Goal: Task Accomplishment & Management: Complete application form

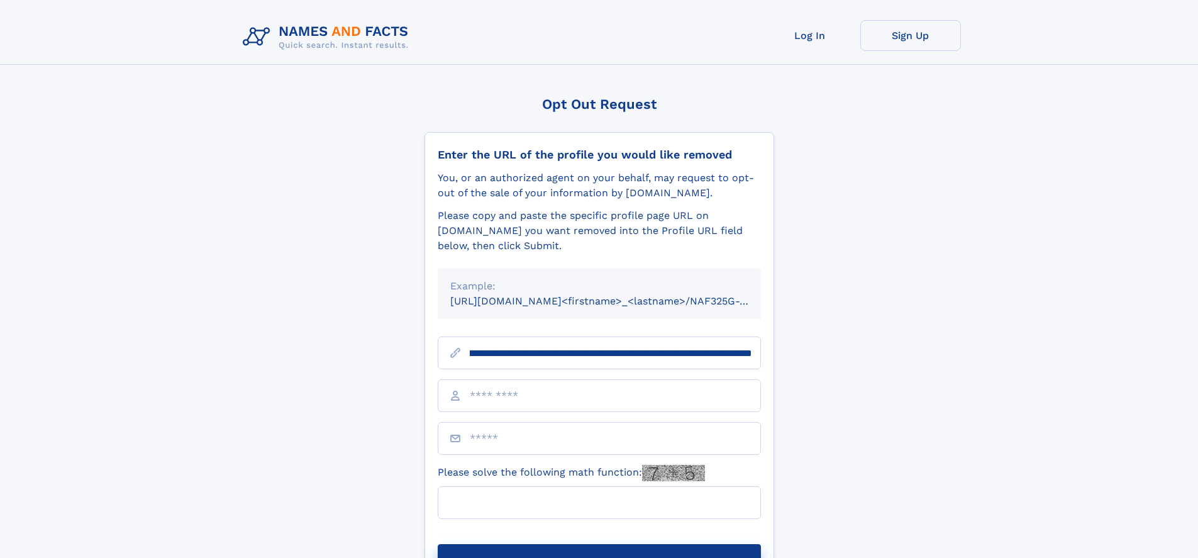
scroll to position [0, 143]
type input "**********"
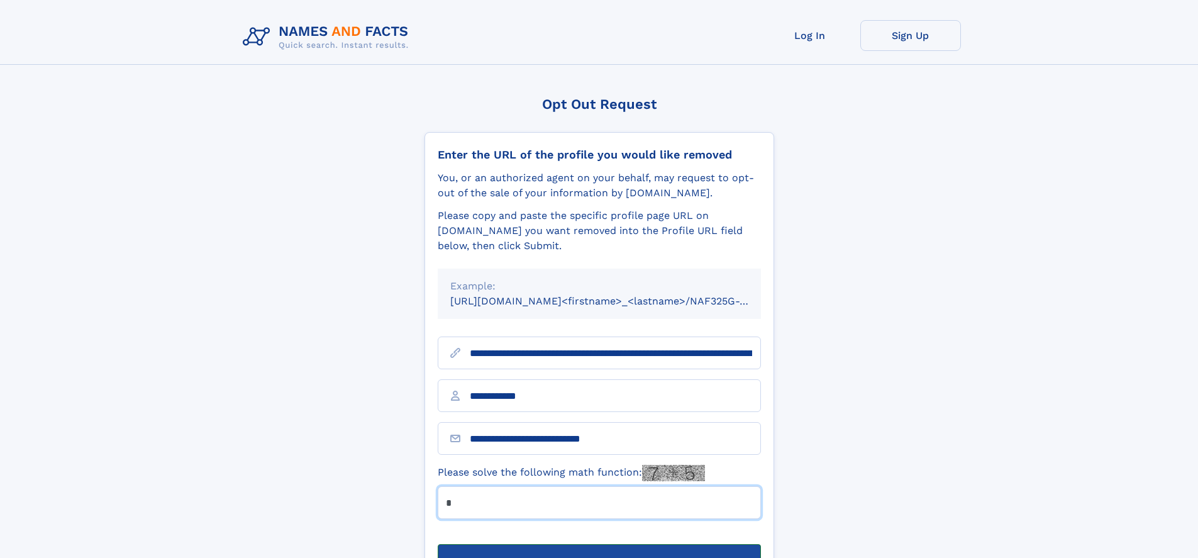
type input "*"
click at [598, 544] on button "Submit Opt Out Request" at bounding box center [599, 564] width 323 height 40
